Goal: Navigation & Orientation: Understand site structure

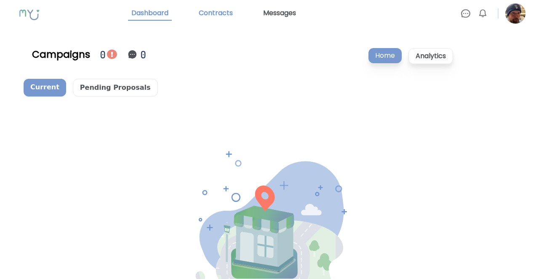
click at [219, 13] on link "Contracts" at bounding box center [215, 13] width 41 height 14
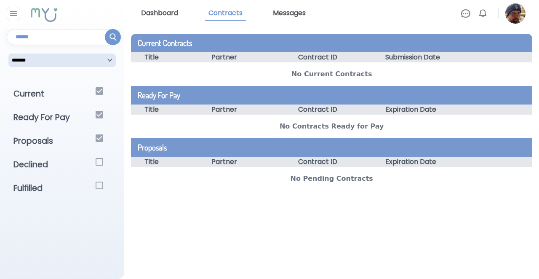
click at [180, 11] on link "Dashboard" at bounding box center [160, 13] width 44 height 14
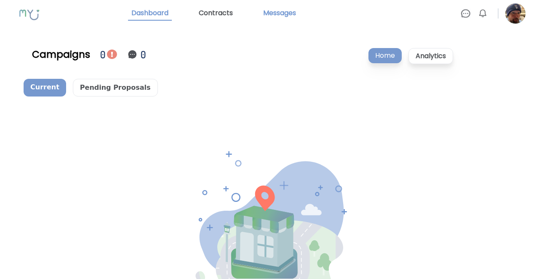
click at [286, 16] on link "Messages" at bounding box center [280, 13] width 40 height 14
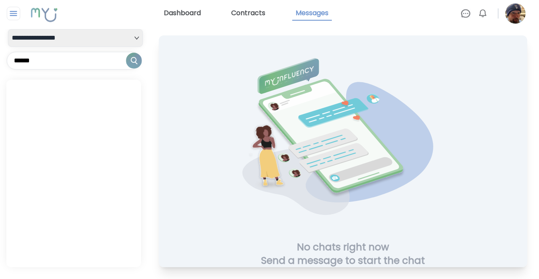
click at [182, 13] on link "Dashboard" at bounding box center [182, 13] width 44 height 14
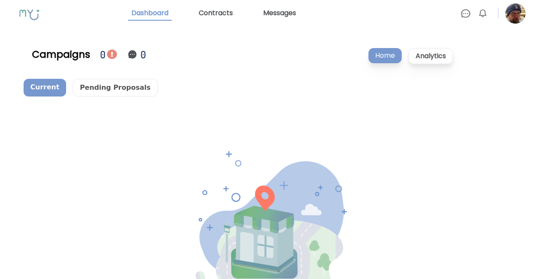
click at [517, 17] on img at bounding box center [515, 13] width 20 height 20
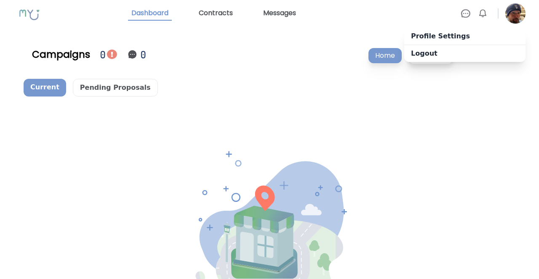
click at [465, 15] on img at bounding box center [466, 13] width 10 height 10
click at [484, 12] on img at bounding box center [483, 13] width 10 height 10
click at [419, 19] on div "Dashboard Contracts Messages" at bounding box center [294, 13] width 333 height 14
click at [112, 55] on img at bounding box center [112, 54] width 10 height 10
click at [25, 14] on rect at bounding box center [30, 14] width 32 height 27
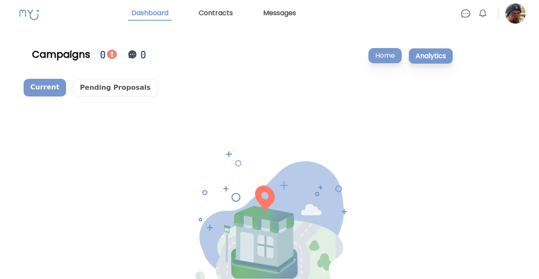
click at [431, 57] on p "Analytics" at bounding box center [431, 56] width 45 height 16
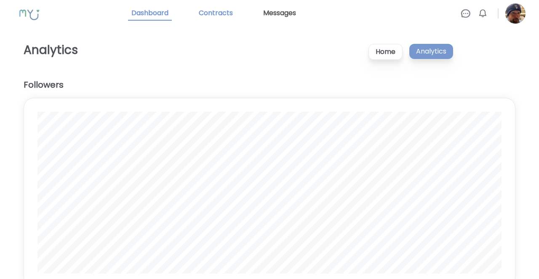
click at [223, 13] on link "Contracts" at bounding box center [215, 13] width 41 height 14
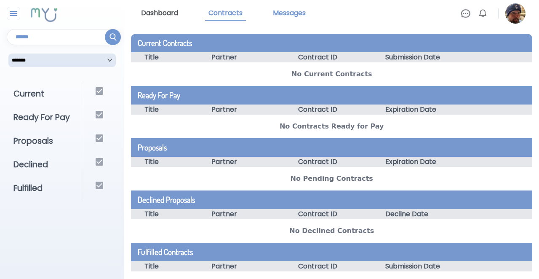
click at [301, 15] on link "Messages" at bounding box center [290, 13] width 40 height 14
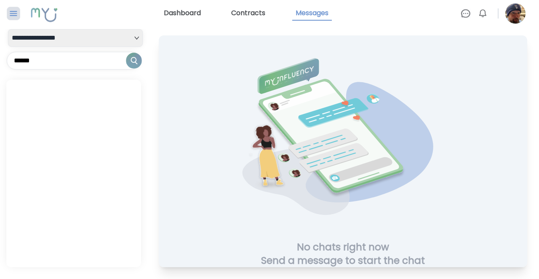
click at [17, 13] on img at bounding box center [13, 13] width 11 height 10
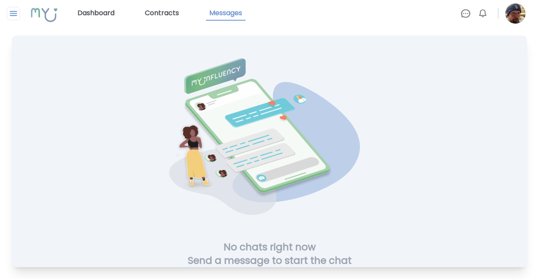
click at [17, 13] on img at bounding box center [13, 13] width 11 height 10
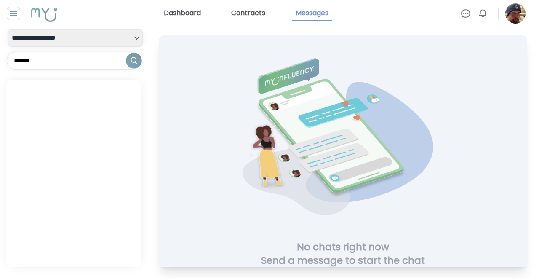
click at [17, 13] on img at bounding box center [13, 13] width 11 height 10
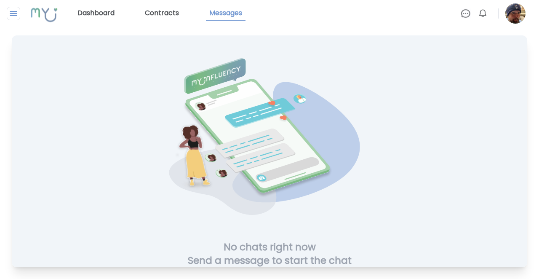
click at [108, 12] on link "Dashboard" at bounding box center [96, 13] width 44 height 14
